Goal: Find specific fact: Find specific fact

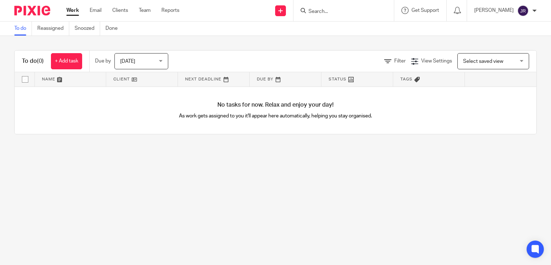
click at [334, 13] on input "Search" at bounding box center [340, 12] width 65 height 6
click at [321, 11] on input "Search" at bounding box center [340, 12] width 65 height 6
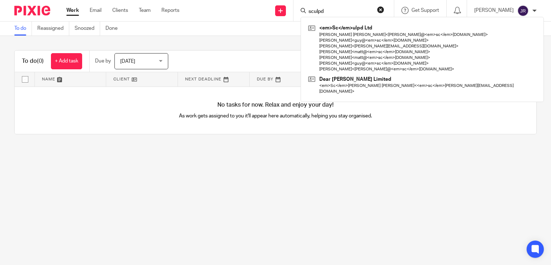
type input "sculpd"
click button "submit" at bounding box center [0, 0] width 0 height 0
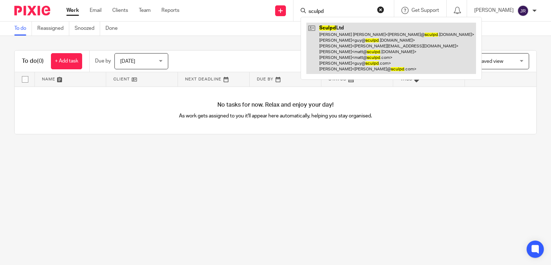
click at [345, 39] on link at bounding box center [392, 48] width 170 height 51
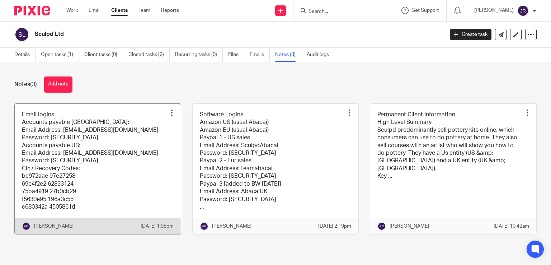
click at [106, 165] on link at bounding box center [98, 169] width 166 height 131
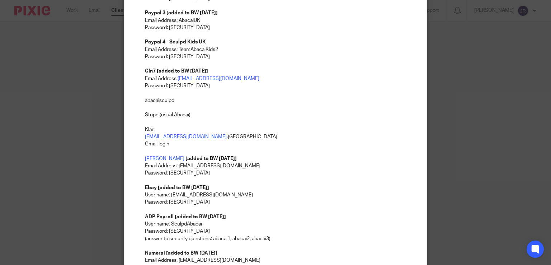
scroll to position [180, 0]
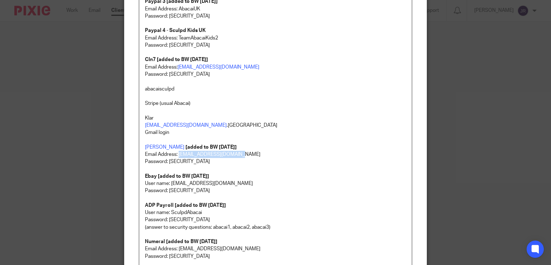
drag, startPoint x: 192, startPoint y: 153, endPoint x: 177, endPoint y: 151, distance: 14.4
click at [177, 151] on p "Email Address: [EMAIL_ADDRESS][DOMAIN_NAME]" at bounding box center [276, 154] width 262 height 7
copy p "[EMAIL_ADDRESS][DOMAIN_NAME]"
drag, startPoint x: 188, startPoint y: 162, endPoint x: 167, endPoint y: 159, distance: 21.4
click at [167, 159] on div "Software Logins Amazon US (usual Abacai) Amazon EU (usual Abacai) Paypal 1 - US…" at bounding box center [275, 83] width 273 height 371
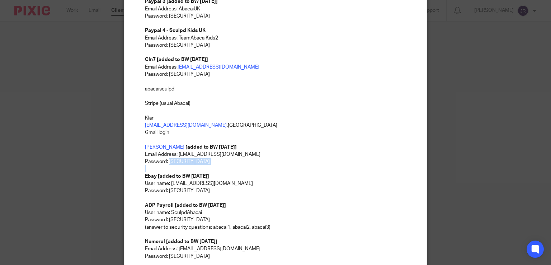
copy p "5tHe!!ier123"
